Goal: Information Seeking & Learning: Learn about a topic

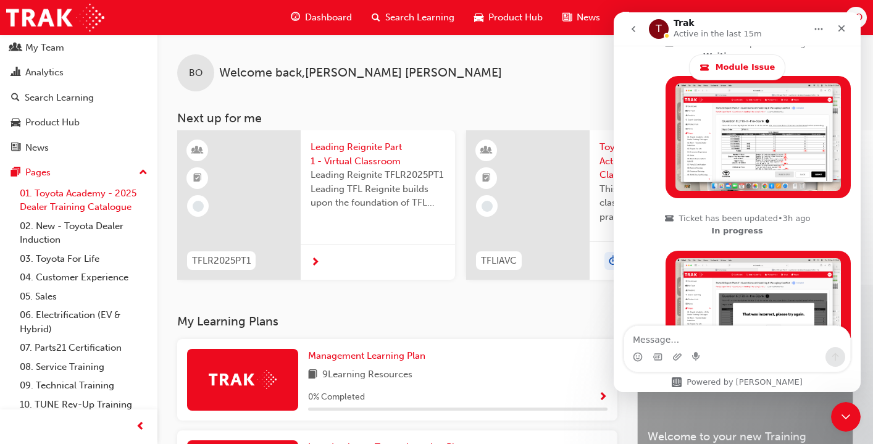
scroll to position [57, 0]
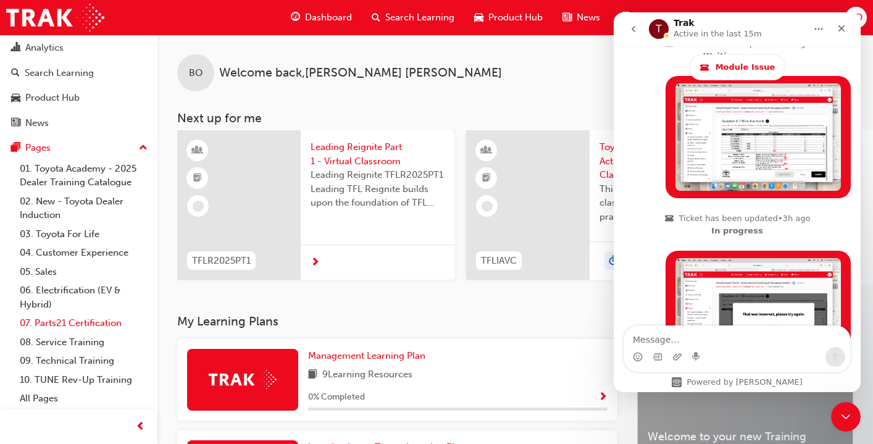
click at [60, 323] on link "07. Parts21 Certification" at bounding box center [84, 323] width 138 height 19
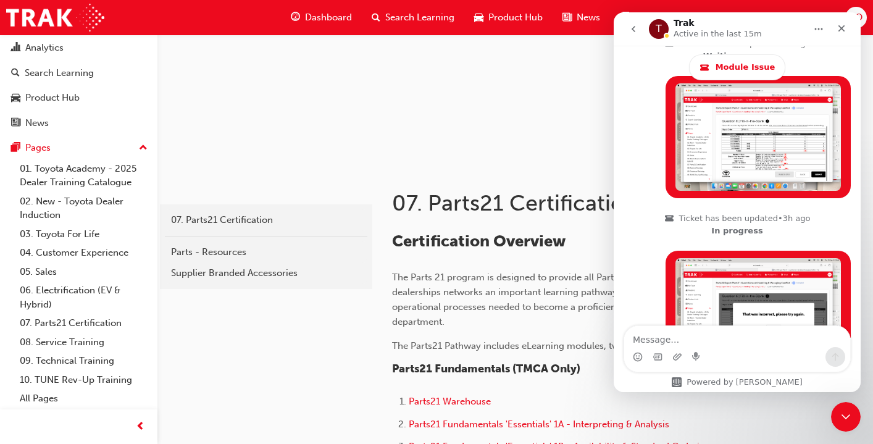
scroll to position [112, 0]
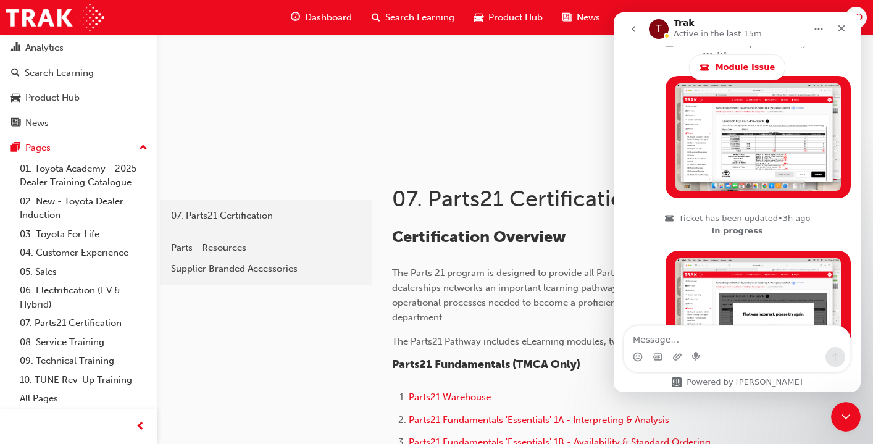
click at [634, 31] on icon "go back" at bounding box center [633, 29] width 10 height 10
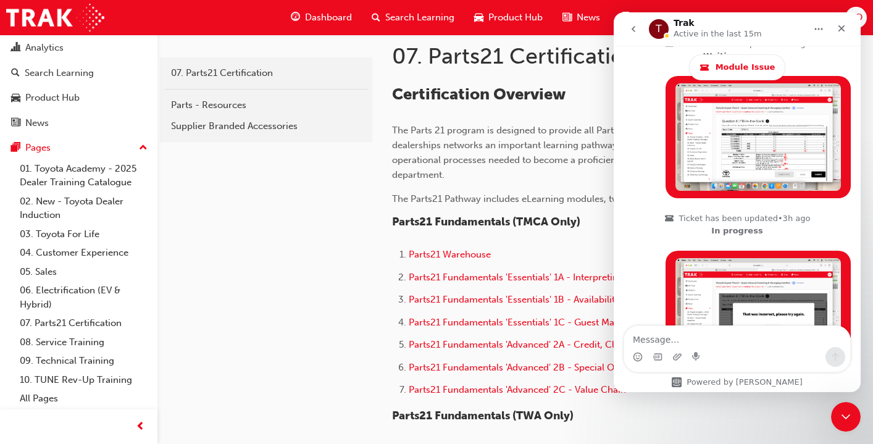
scroll to position [245, 0]
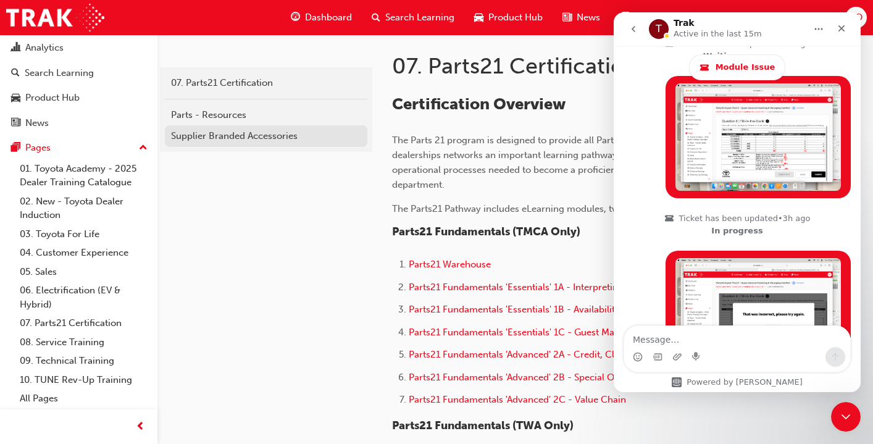
click at [210, 136] on div "Supplier Branded Accessories" at bounding box center [266, 136] width 190 height 14
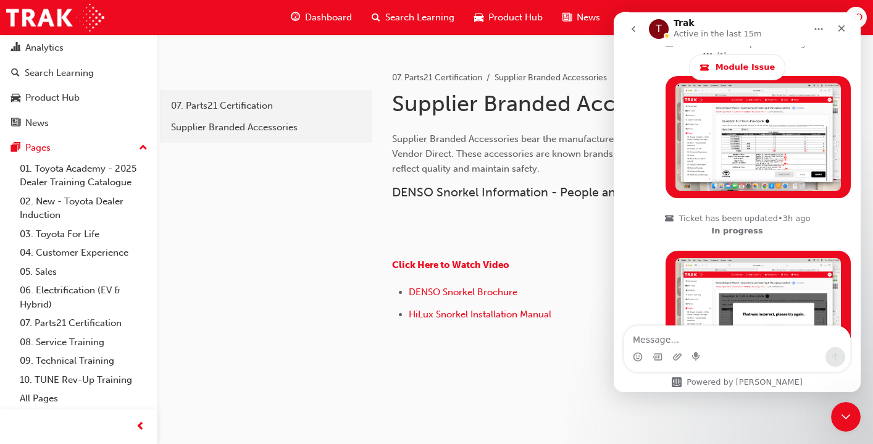
scroll to position [336, 0]
click at [426, 298] on span "DENSO Snorkel Brochure" at bounding box center [463, 291] width 109 height 11
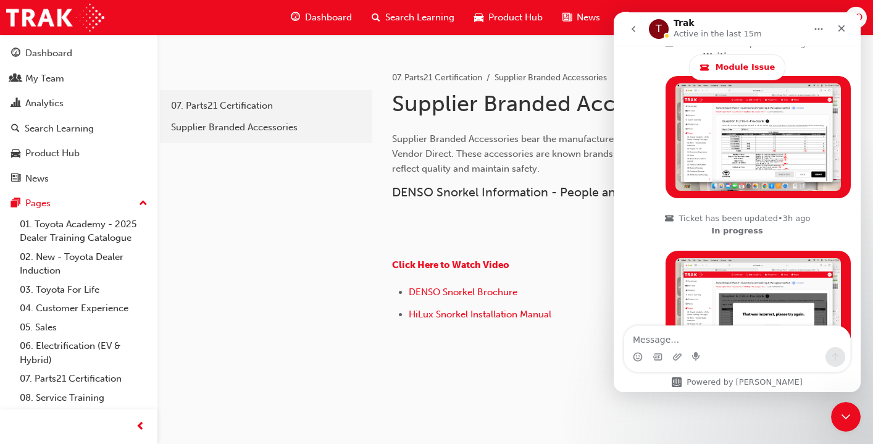
scroll to position [402, 0]
click at [470, 298] on span "DENSO Snorkel Brochure" at bounding box center [463, 291] width 109 height 11
click at [436, 313] on span "HiLux Snorkel Installation Manual" at bounding box center [480, 314] width 143 height 11
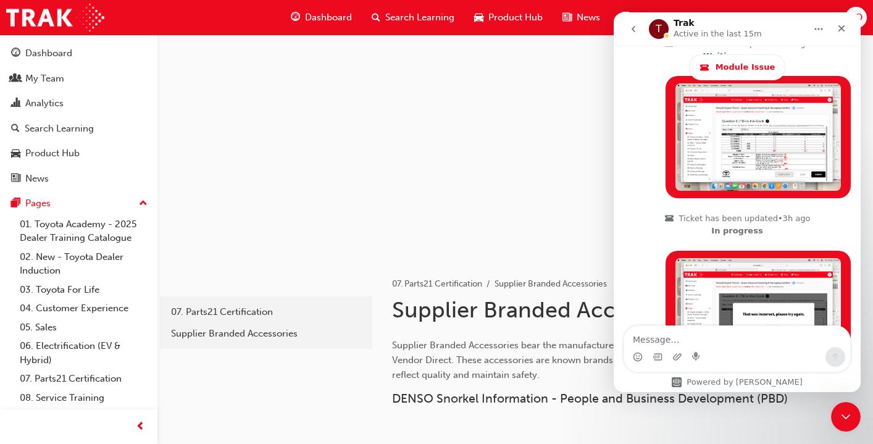
scroll to position [18, 0]
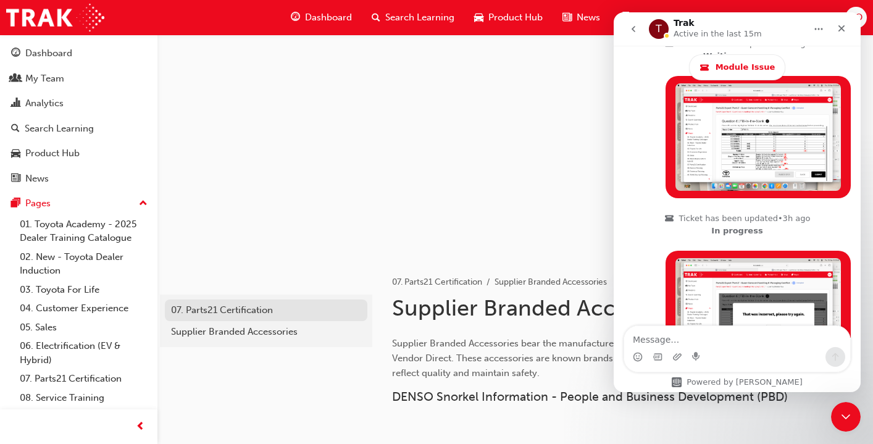
click at [214, 310] on div "07. Parts21 Certification" at bounding box center [266, 310] width 190 height 14
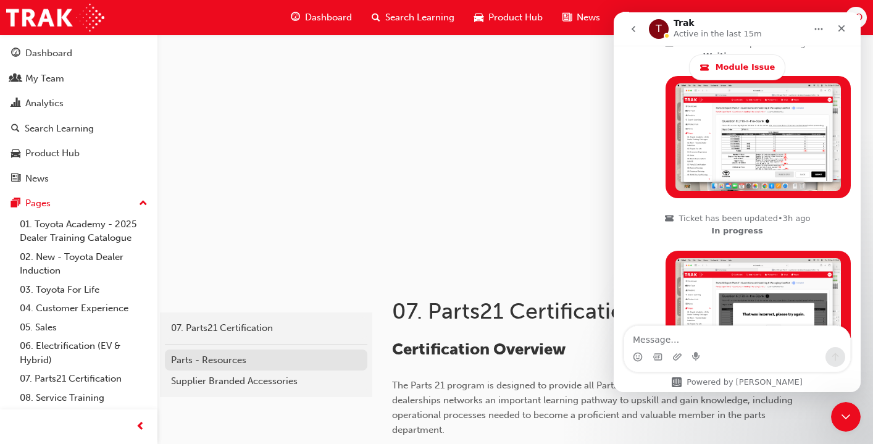
click at [214, 360] on div "Parts - Resources" at bounding box center [266, 360] width 190 height 14
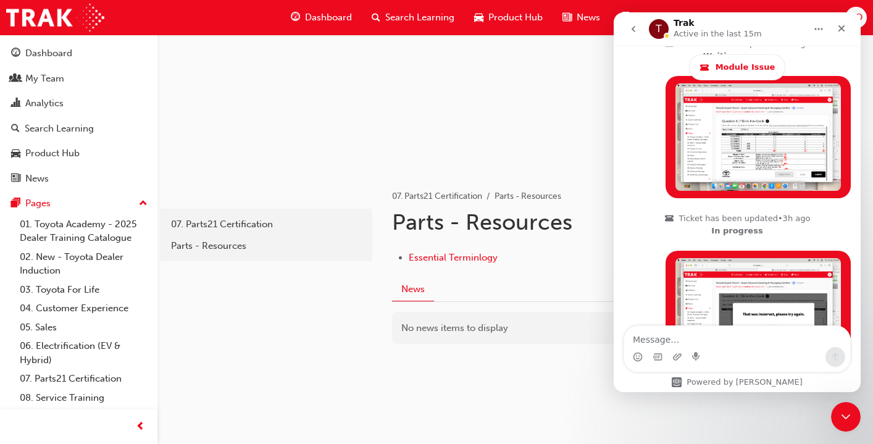
scroll to position [112, 0]
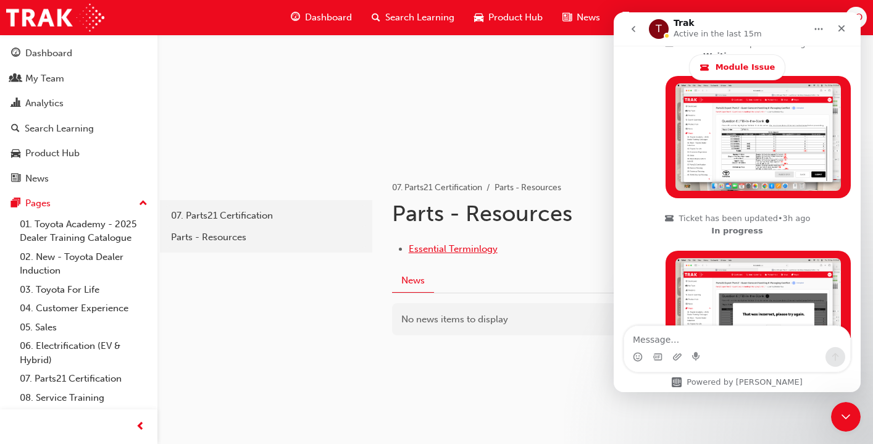
click at [439, 247] on span "Essential Terminlogy" at bounding box center [453, 248] width 89 height 11
